Goal: Navigation & Orientation: Understand site structure

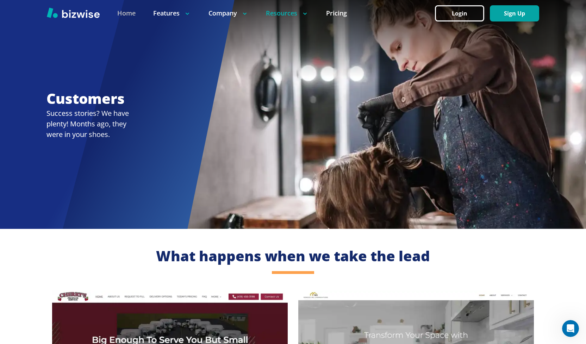
click at [128, 14] on link "Home" at bounding box center [126, 13] width 18 height 9
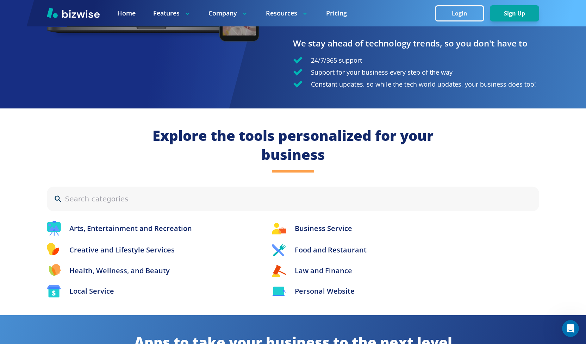
scroll to position [659, 0]
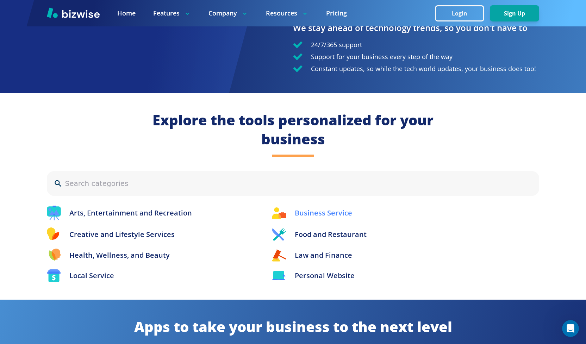
click at [325, 218] on p "Business Service" at bounding box center [323, 213] width 57 height 11
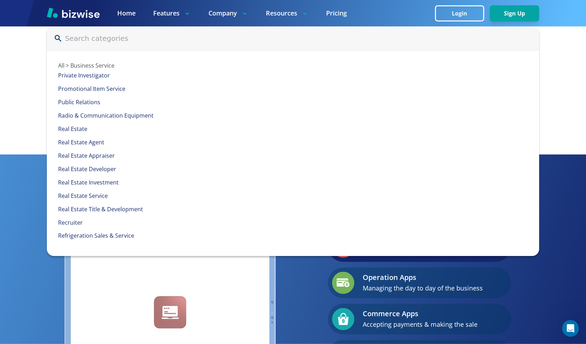
scroll to position [1036, 0]
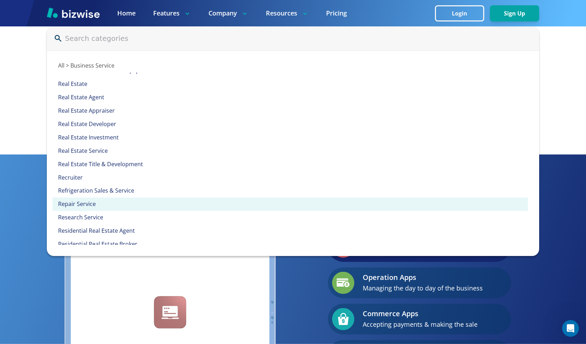
click at [100, 208] on p "Repair Service" at bounding box center [293, 204] width 470 height 8
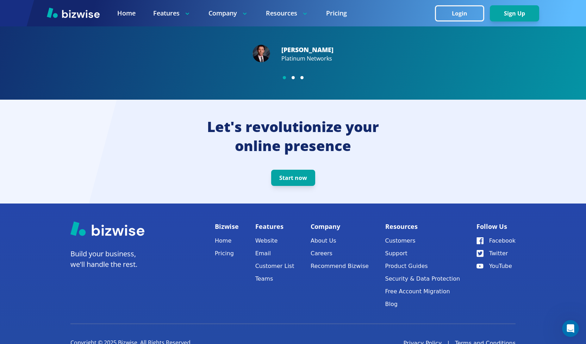
scroll to position [1413, 0]
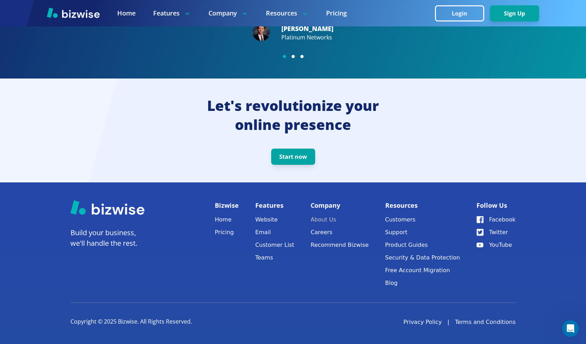
click at [330, 218] on link "About Us" at bounding box center [339, 220] width 58 height 10
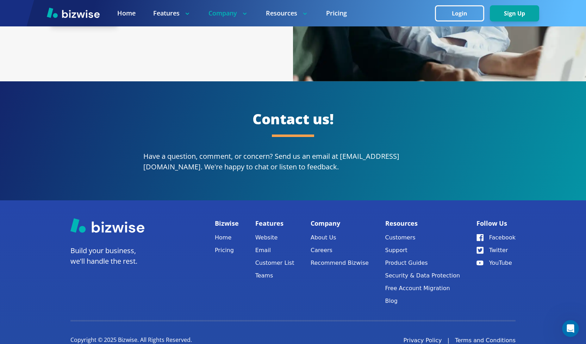
scroll to position [1285, 0]
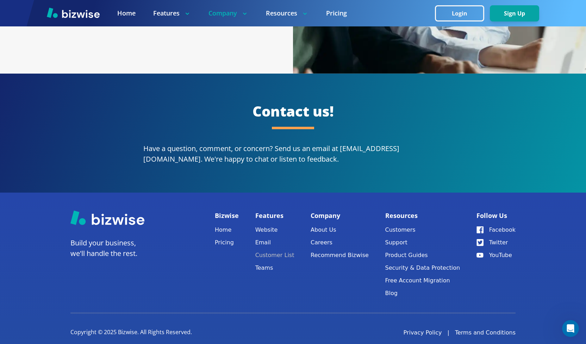
click at [285, 250] on link "Customer List" at bounding box center [274, 255] width 39 height 10
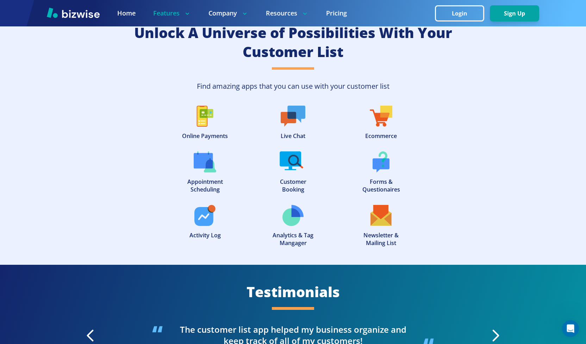
scroll to position [1428, 0]
